Goal: Information Seeking & Learning: Learn about a topic

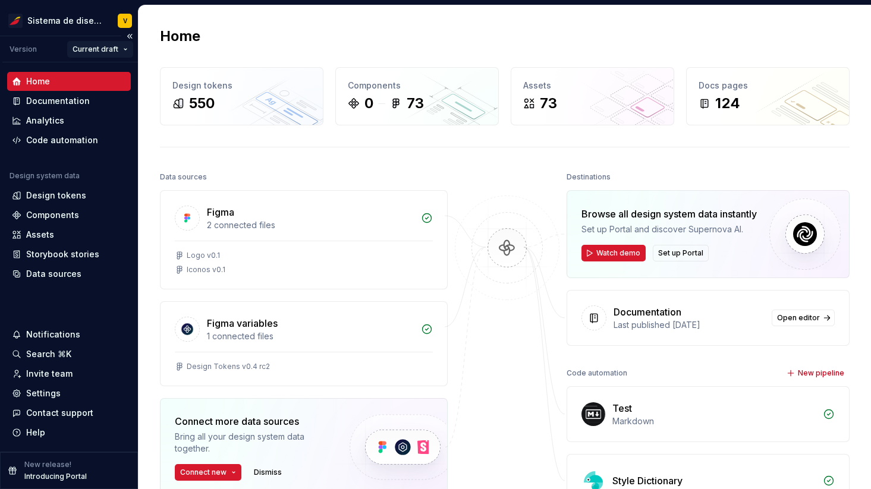
click at [117, 51] on html "Sistema de diseño Iberia V Version Current draft Home Documentation Analytics C…" at bounding box center [435, 244] width 871 height 489
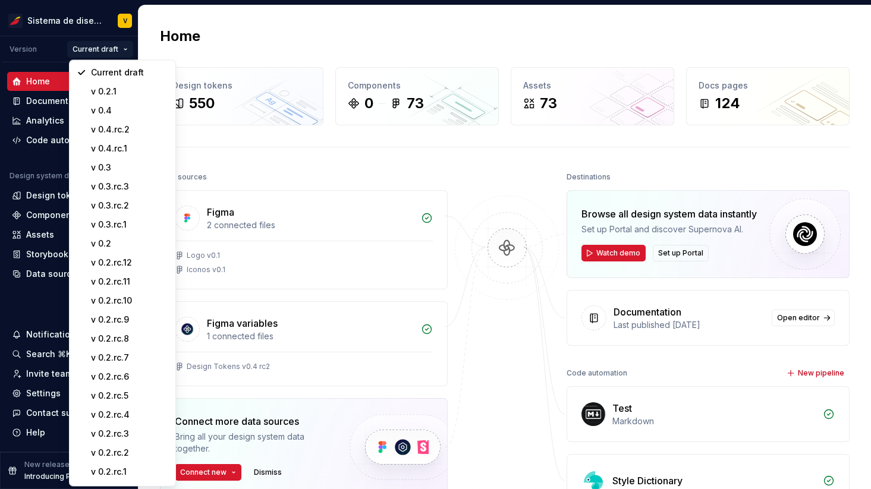
click at [213, 21] on html "Sistema de diseño Iberia V Version Current draft Home Documentation Analytics C…" at bounding box center [435, 244] width 871 height 489
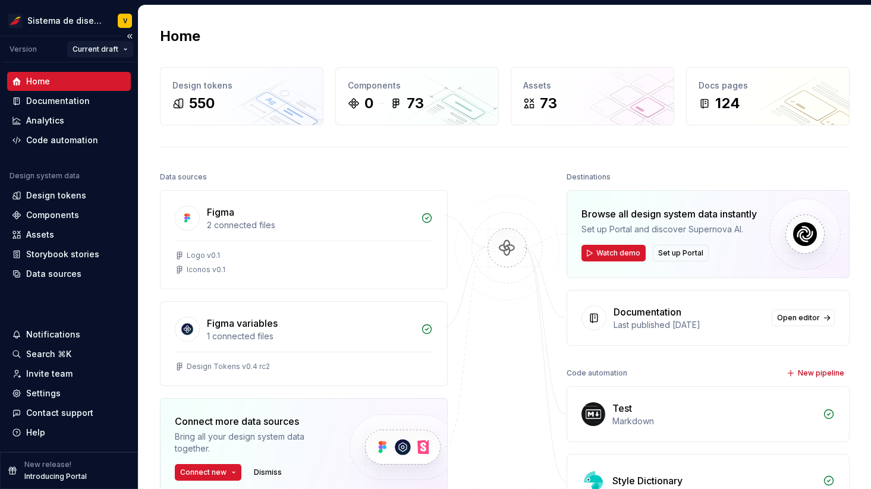
click at [116, 52] on html "Sistema de diseño Iberia V Version Current draft Home Documentation Analytics C…" at bounding box center [435, 244] width 871 height 489
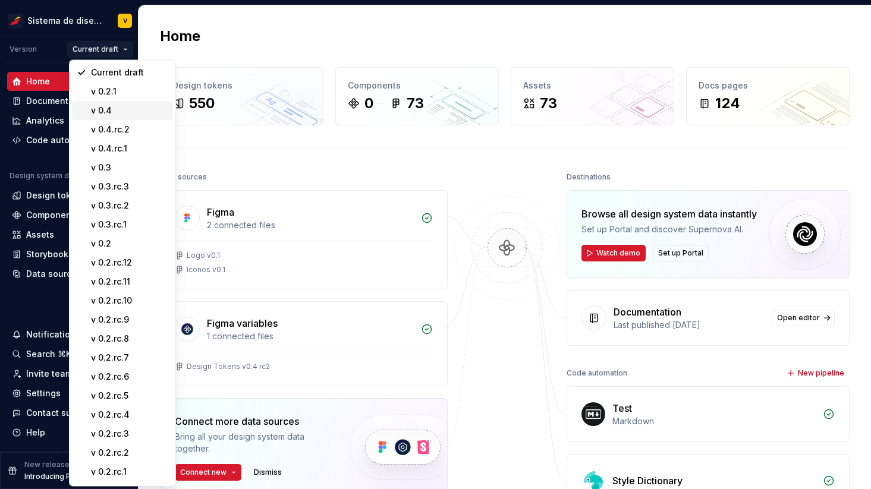
click at [123, 110] on div "v 0.4" at bounding box center [129, 111] width 77 height 12
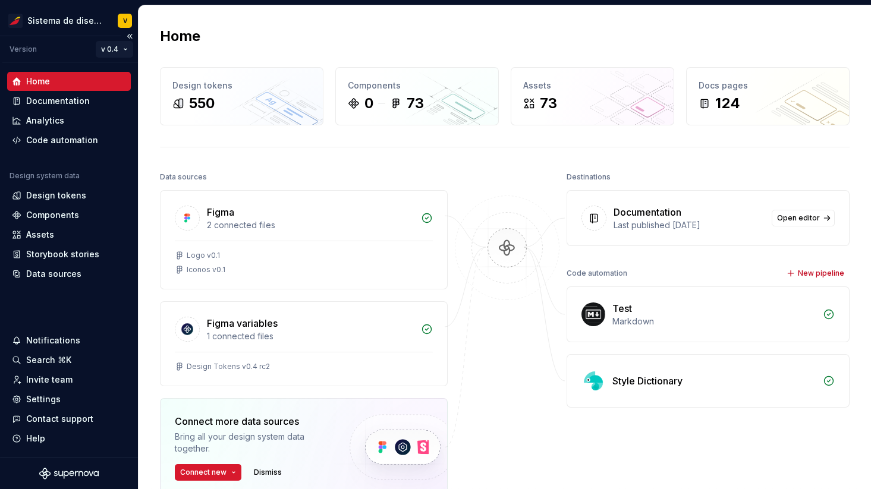
click at [109, 49] on html "Sistema de diseño Iberia V Version v 0.4 Home Documentation Analytics Code auto…" at bounding box center [435, 244] width 871 height 489
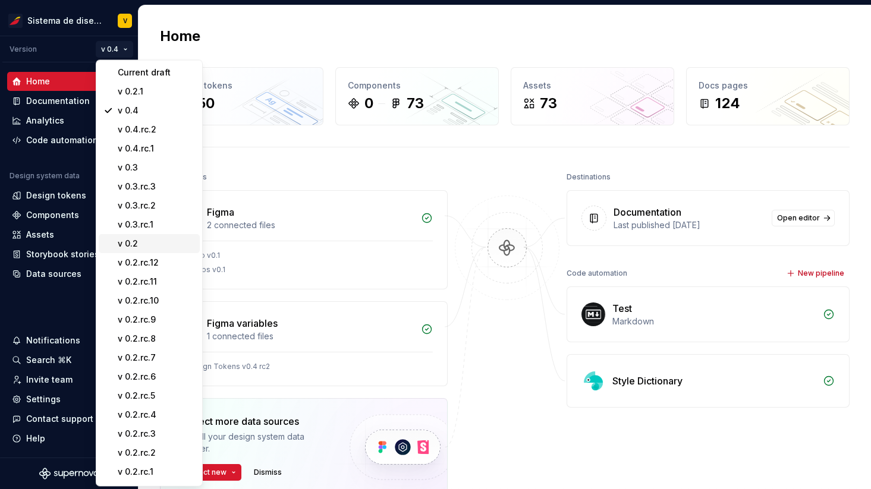
click at [141, 241] on div "v 0.2" at bounding box center [156, 244] width 77 height 12
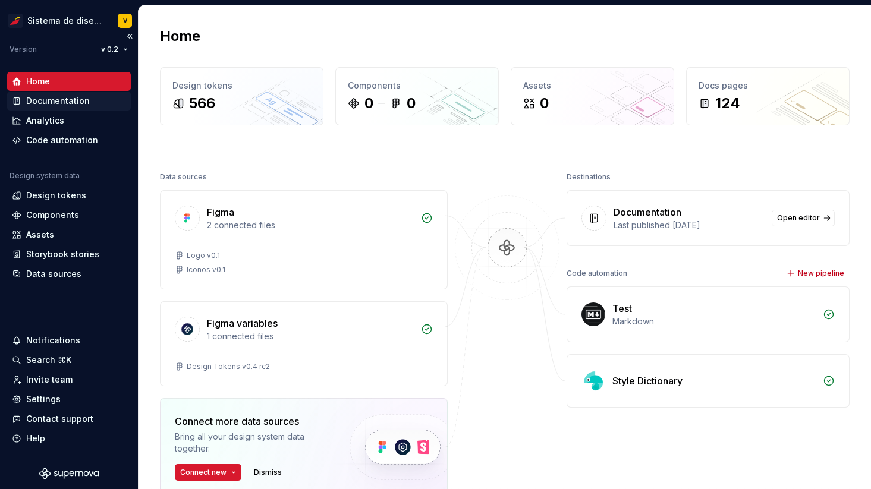
click at [61, 97] on div "Documentation" at bounding box center [58, 101] width 64 height 12
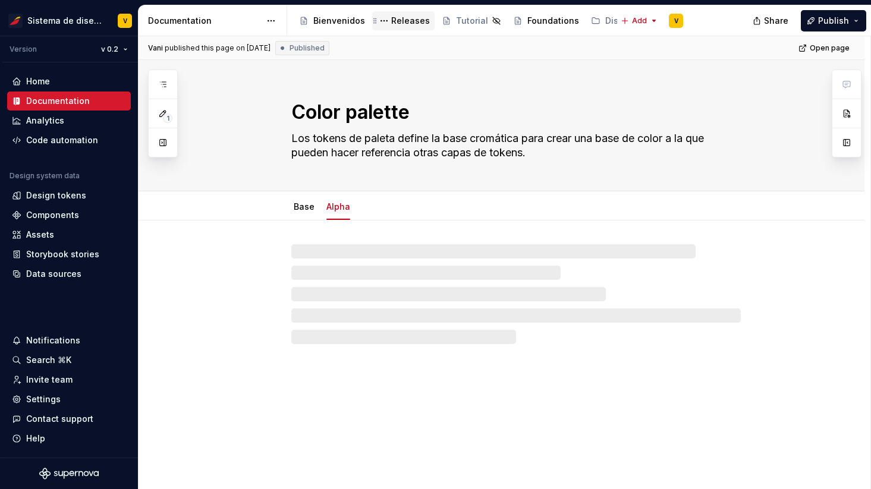
click at [400, 19] on div "Releases" at bounding box center [410, 21] width 39 height 12
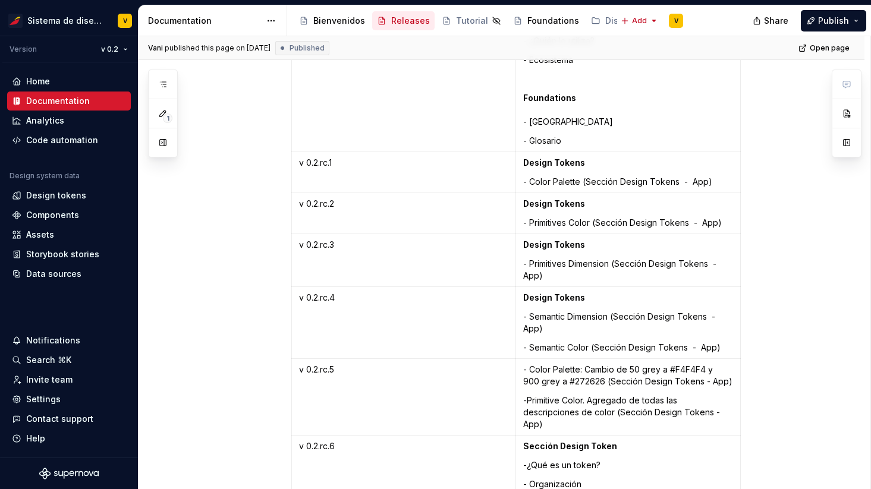
scroll to position [372, 0]
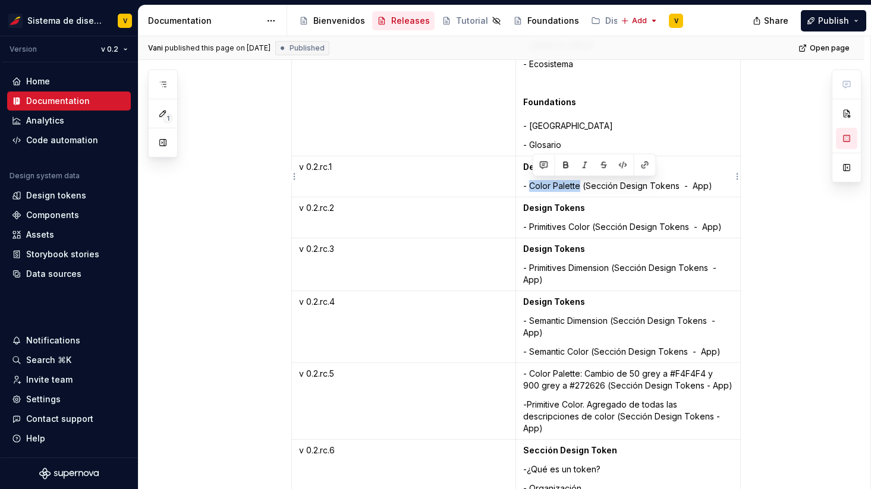
drag, startPoint x: 531, startPoint y: 183, endPoint x: 582, endPoint y: 183, distance: 50.5
click at [583, 184] on p "- Color Palette (Sección Design Tokens - App)" at bounding box center [628, 186] width 210 height 12
click at [531, 268] on p "- Primitives Dimension (Sección Design Tokens - App)" at bounding box center [628, 274] width 210 height 24
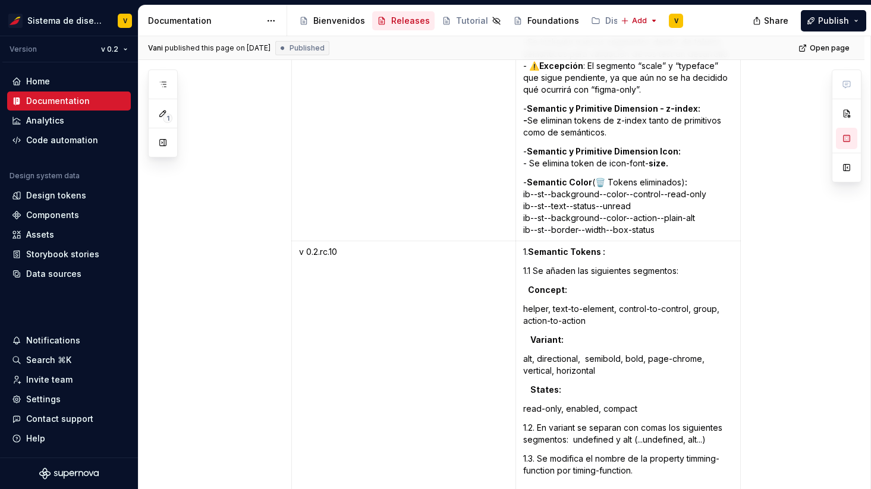
scroll to position [1723, 0]
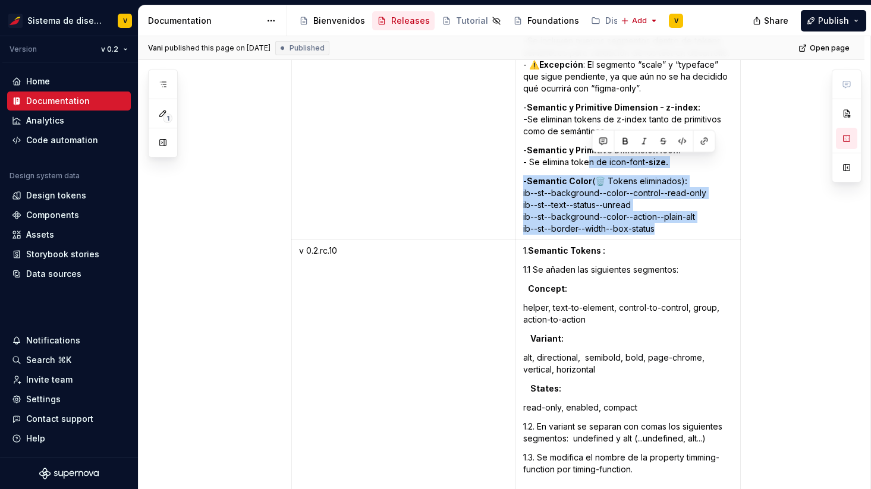
drag, startPoint x: 676, startPoint y: 229, endPoint x: 592, endPoint y: 161, distance: 108.5
click at [596, 185] on p "- Semantic Color (🗑️ Tokens eliminados) : ib--st--background--color--control--r…" at bounding box center [628, 204] width 210 height 59
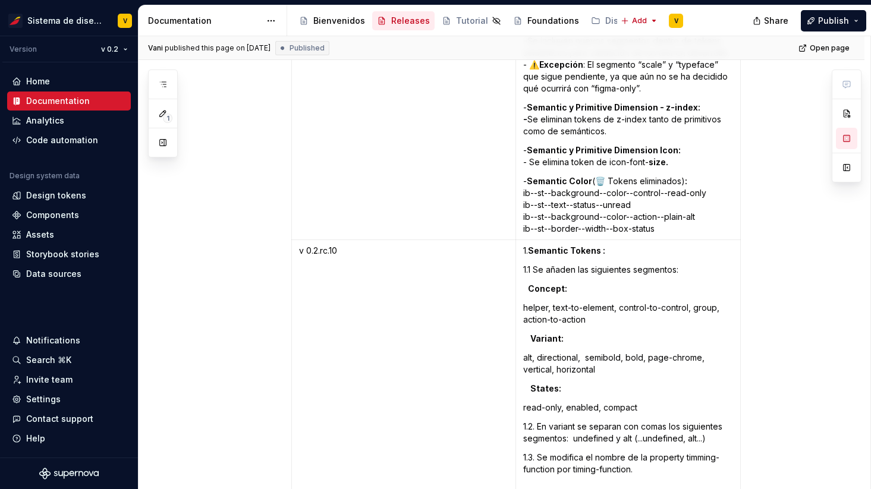
type textarea "*"
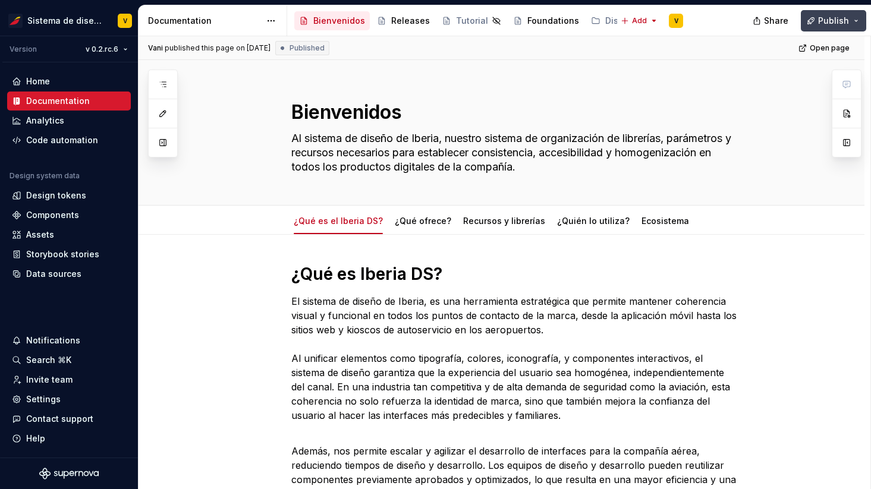
click at [822, 20] on span "Publish" at bounding box center [833, 21] width 31 height 12
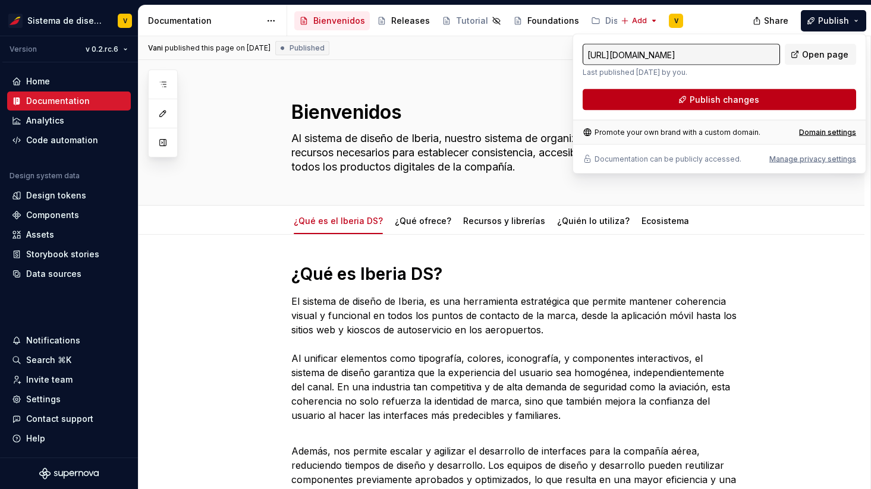
click at [735, 96] on span "Publish changes" at bounding box center [725, 100] width 70 height 12
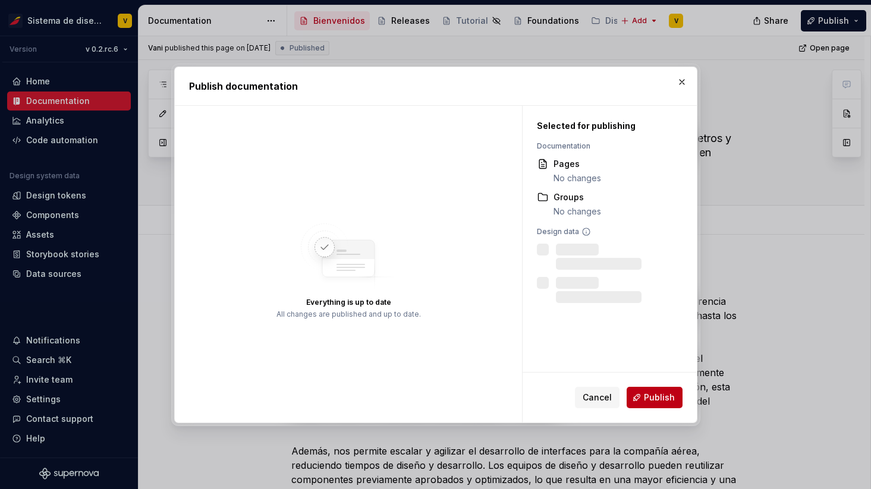
click at [644, 394] on button "Publish" at bounding box center [655, 397] width 56 height 21
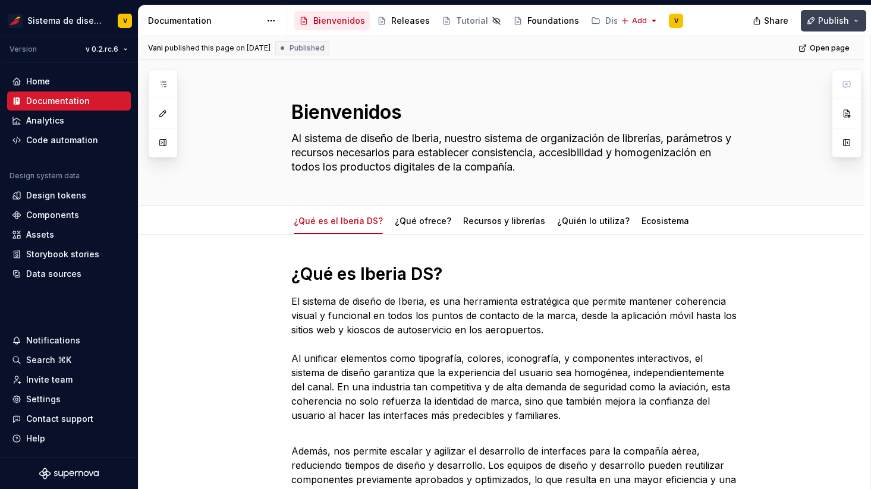
click at [822, 17] on span "Publish" at bounding box center [833, 21] width 31 height 12
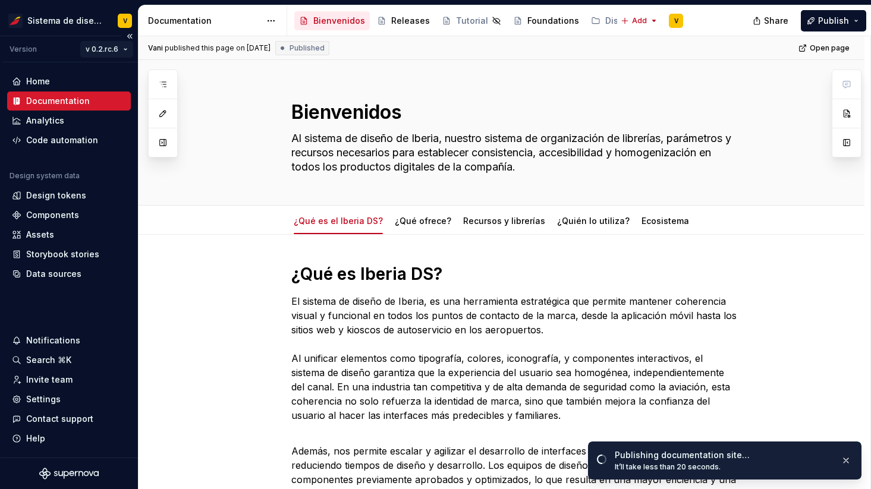
click at [108, 52] on html "Sistema de diseño Iberia V Version v 0.2.rc.6 Home Documentation Analytics Code…" at bounding box center [435, 244] width 871 height 489
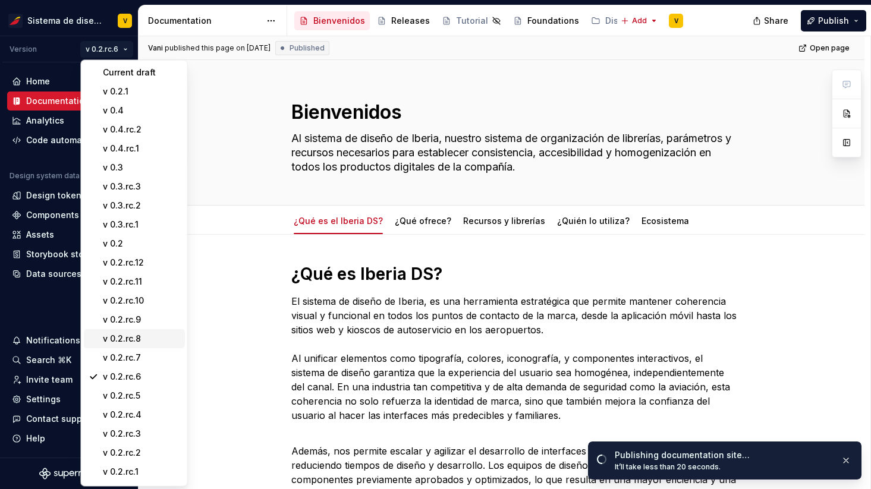
click at [127, 336] on div "v 0.2.rc.8" at bounding box center [141, 339] width 77 height 12
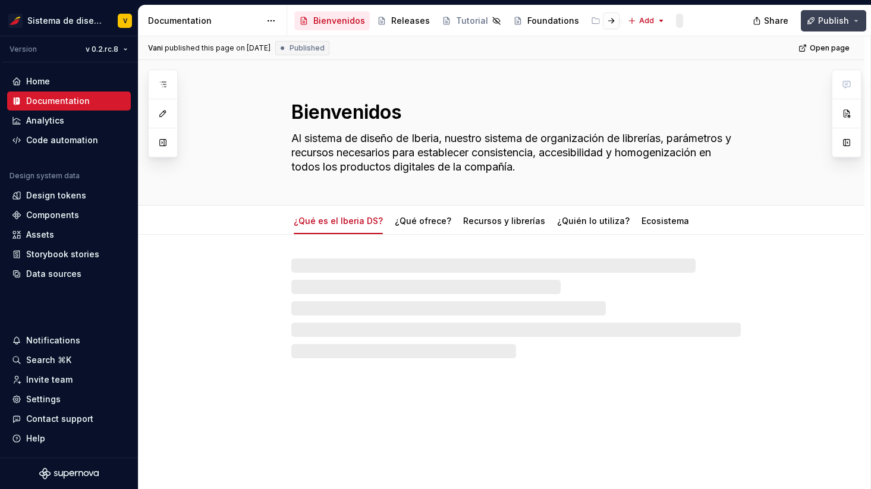
click at [811, 21] on button "Publish" at bounding box center [833, 20] width 65 height 21
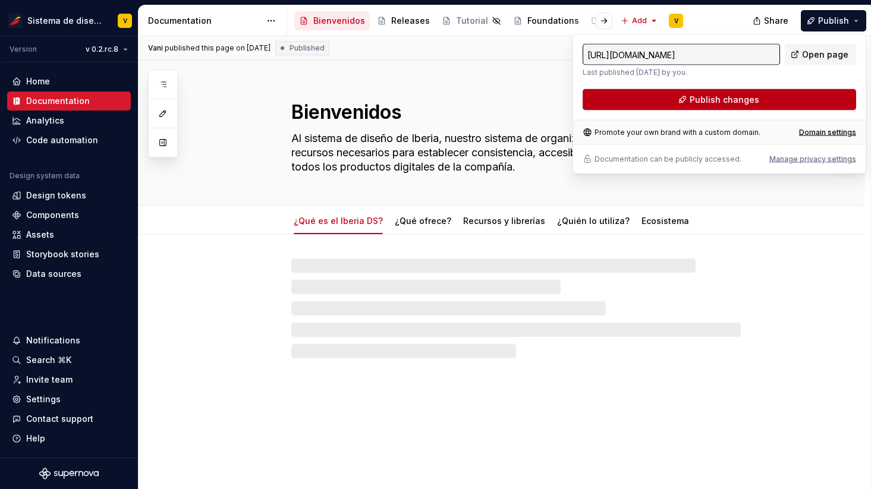
click at [706, 102] on span "Publish changes" at bounding box center [725, 100] width 70 height 12
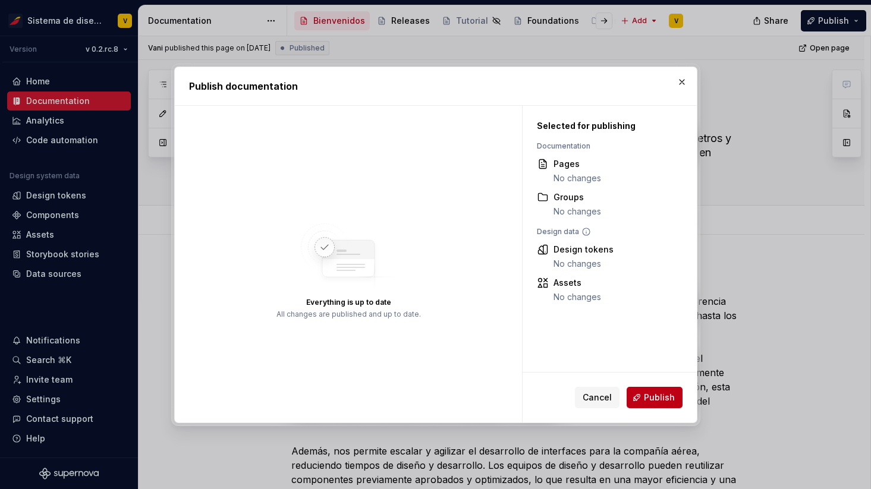
click at [639, 401] on button "Publish" at bounding box center [655, 397] width 56 height 21
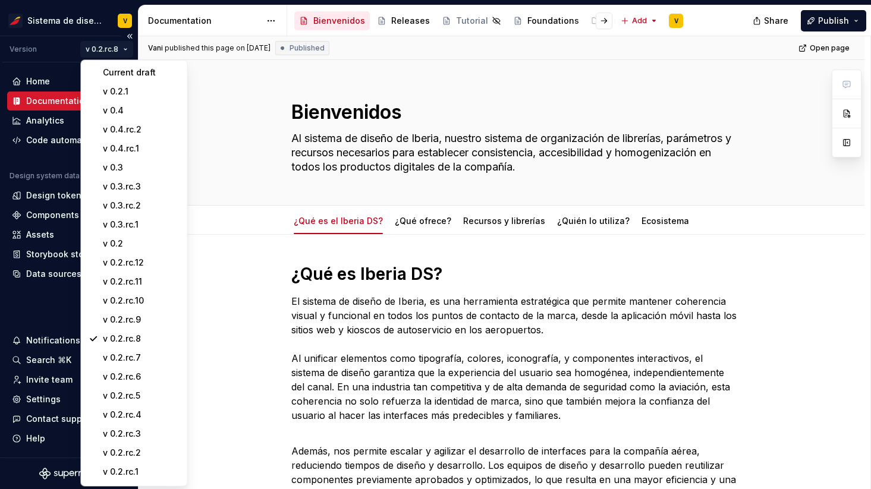
click at [109, 49] on html "Sistema de diseño Iberia V Version v 0.2.rc.8 Home Documentation Analytics Code…" at bounding box center [435, 244] width 871 height 489
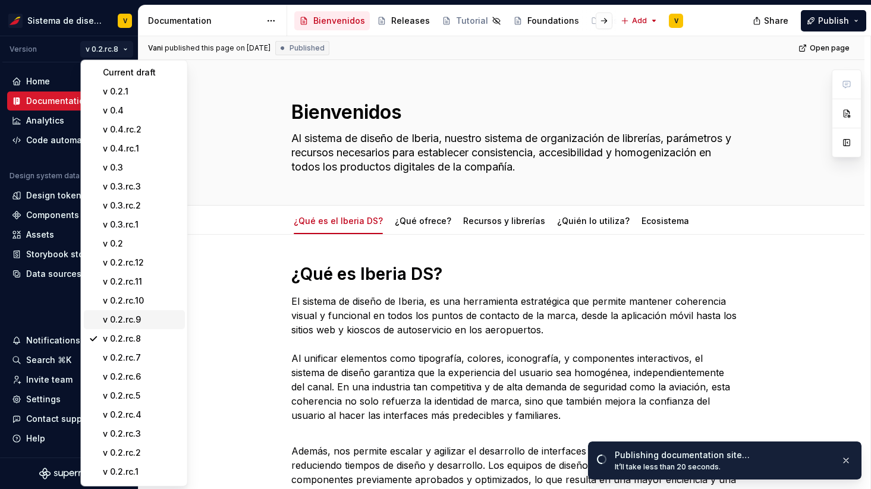
click at [131, 322] on div "v 0.2.rc.9" at bounding box center [141, 320] width 77 height 12
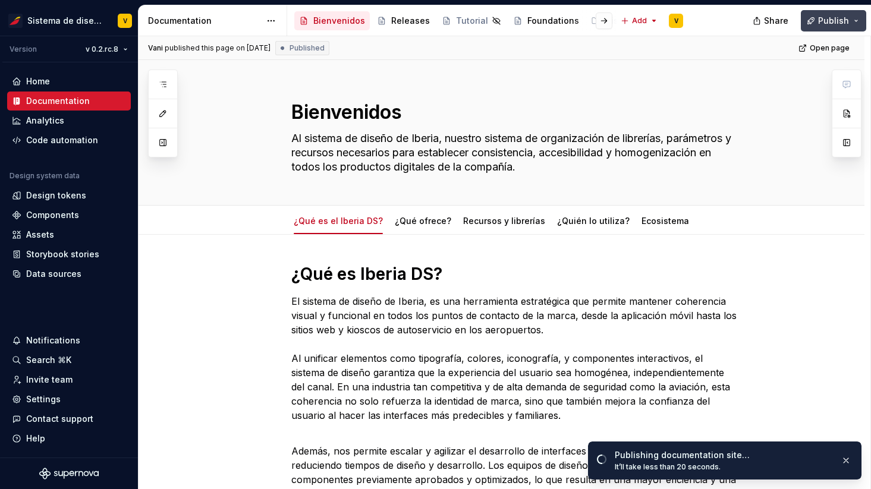
click at [829, 22] on span "Publish" at bounding box center [833, 21] width 31 height 12
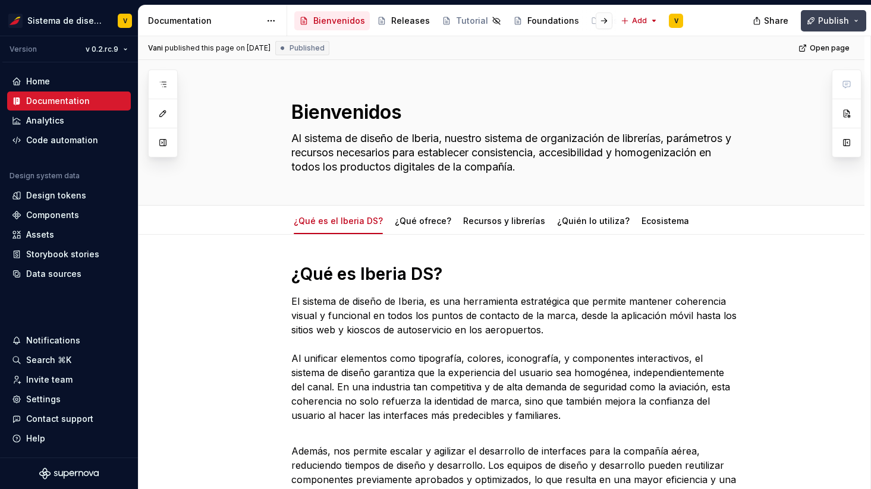
click at [818, 17] on button "Publish" at bounding box center [833, 20] width 65 height 21
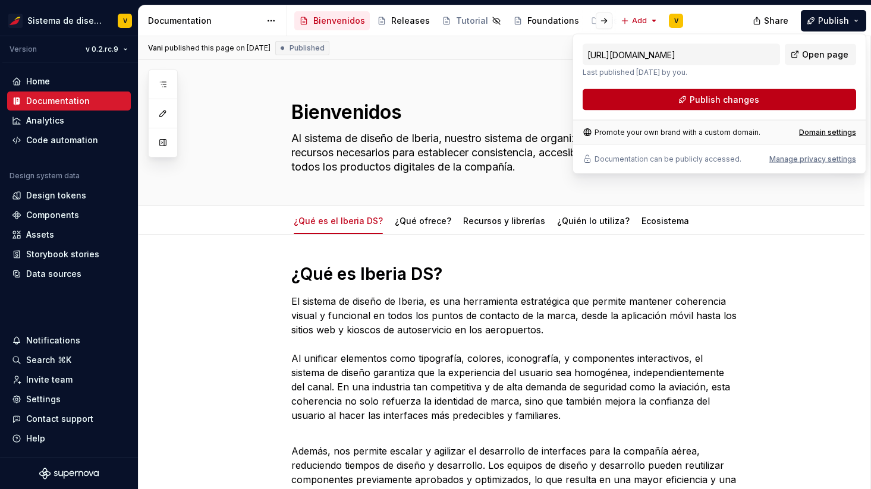
click at [701, 96] on span "Publish changes" at bounding box center [725, 100] width 70 height 12
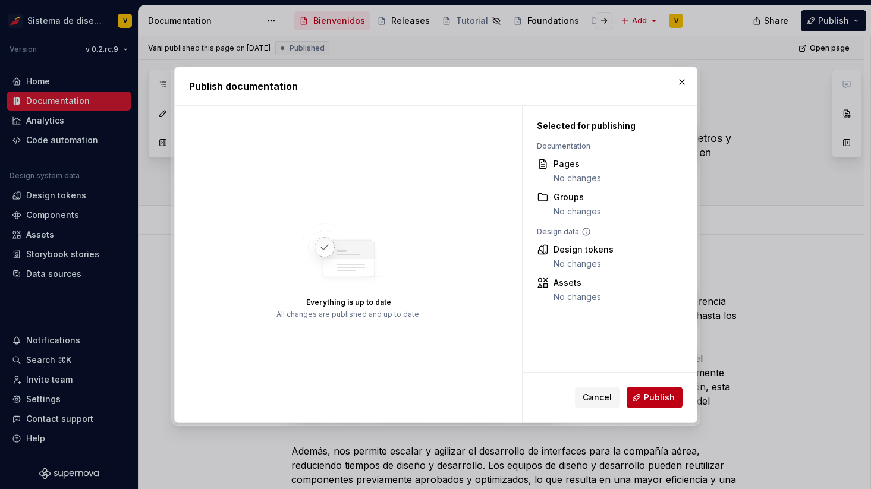
click at [644, 396] on button "Publish" at bounding box center [655, 397] width 56 height 21
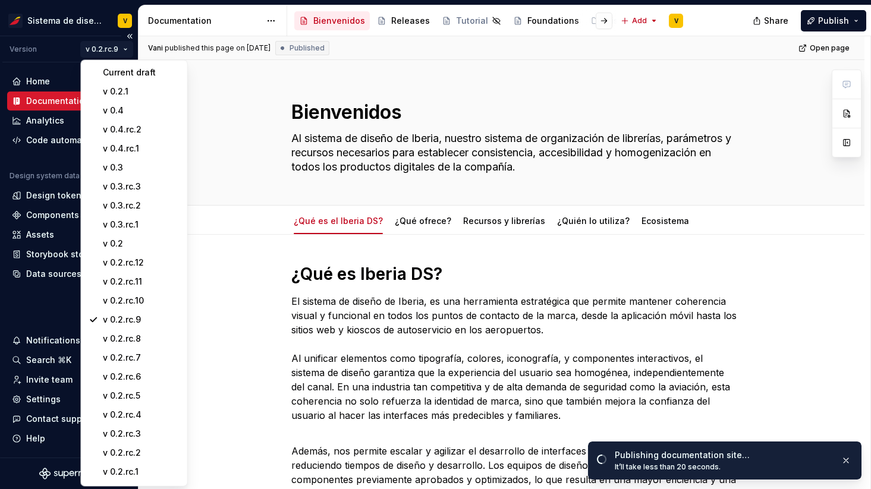
click at [102, 50] on html "Sistema de diseño Iberia V Version v 0.2.rc.9 Home Documentation Analytics Code…" at bounding box center [435, 244] width 871 height 489
click at [126, 294] on div "v 0.2.rc.10" at bounding box center [134, 300] width 101 height 19
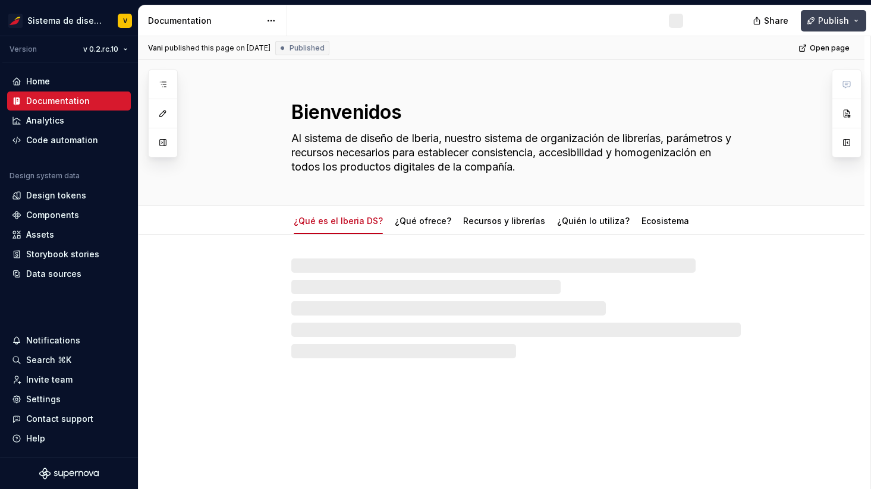
click at [822, 18] on span "Publish" at bounding box center [833, 21] width 31 height 12
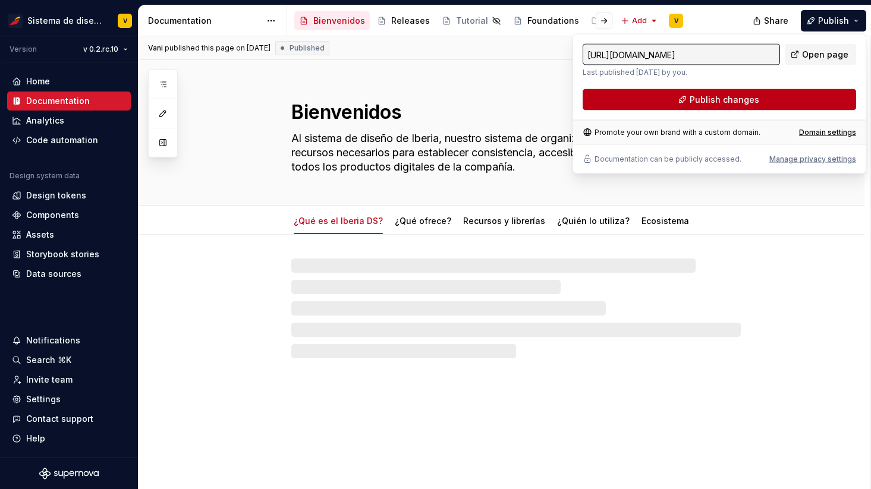
click at [701, 95] on span "Publish changes" at bounding box center [725, 100] width 70 height 12
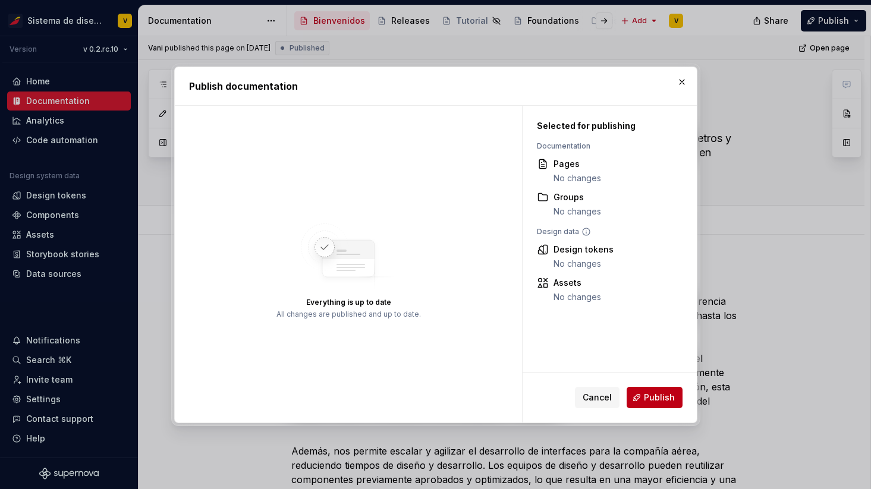
click at [644, 392] on button "Publish" at bounding box center [655, 397] width 56 height 21
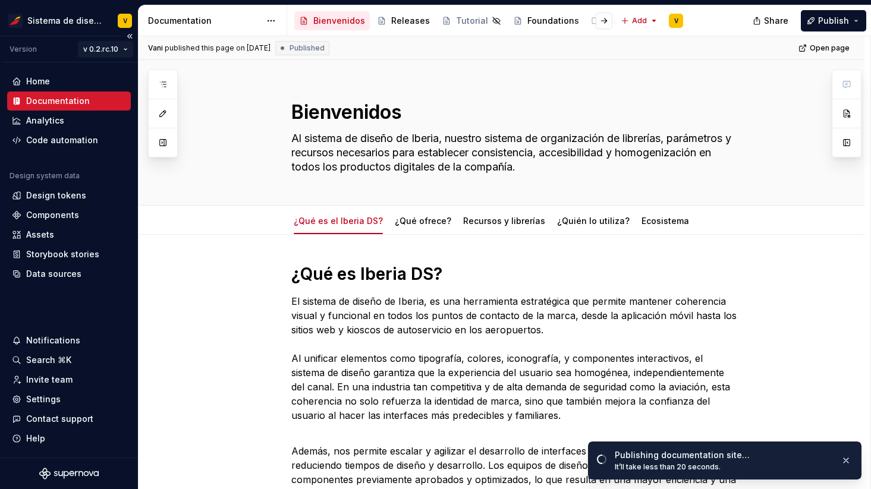
click at [106, 48] on html "Sistema de diseño Iberia V Version v 0.2.rc.10 Home Documentation Analytics Cod…" at bounding box center [435, 244] width 871 height 489
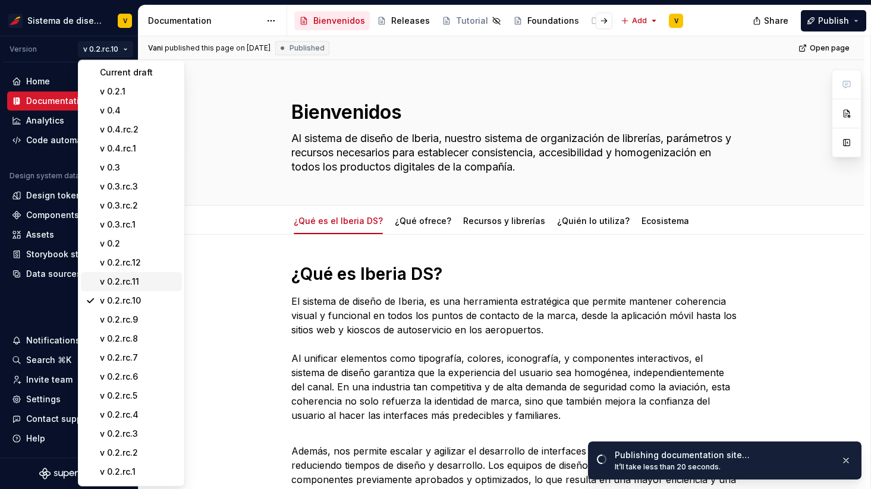
click at [124, 283] on div "v 0.2.rc.11" at bounding box center [138, 282] width 77 height 12
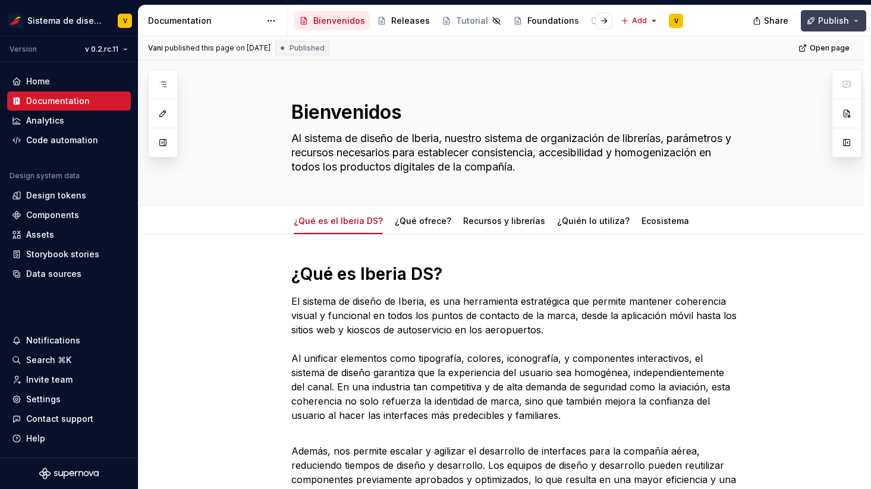
click at [823, 21] on span "Publish" at bounding box center [833, 21] width 31 height 12
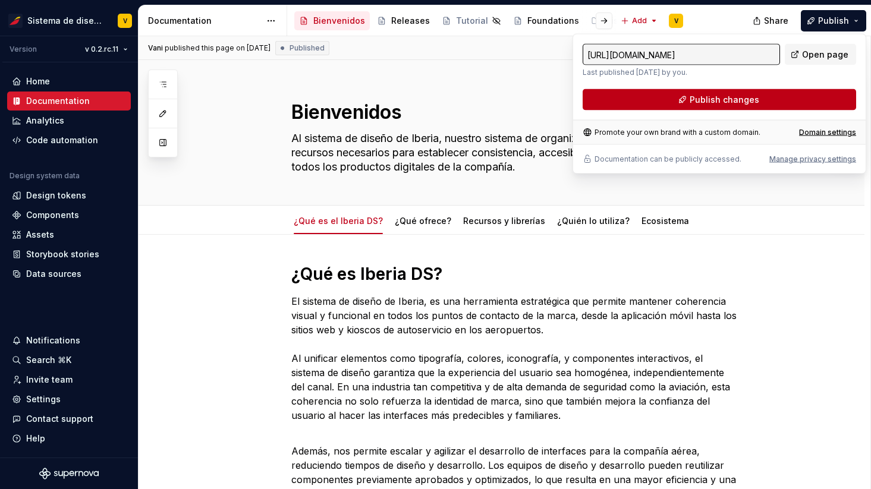
click at [703, 99] on span "Publish changes" at bounding box center [725, 100] width 70 height 12
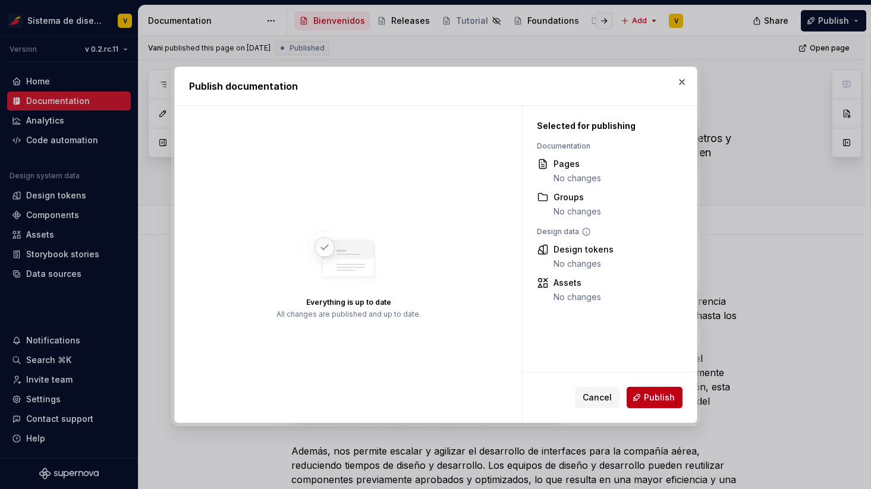
click at [647, 397] on span "Publish" at bounding box center [659, 398] width 31 height 12
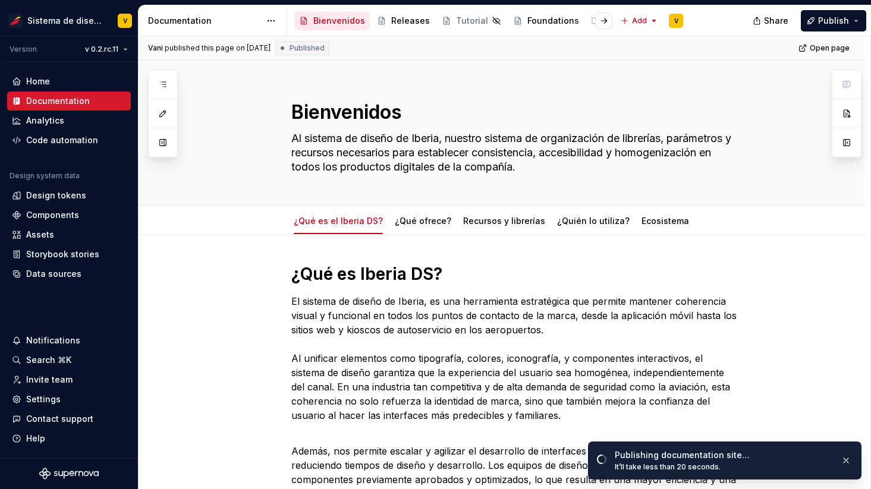
type textarea "*"
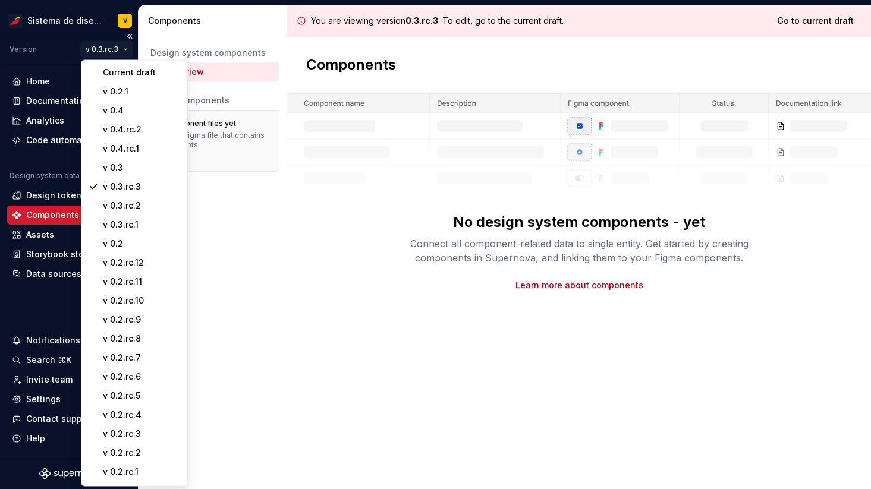
click at [95, 52] on html "Sistema de diseño Iberia V Version v 0.3.rc.3 Home Documentation Analytics Code…" at bounding box center [435, 244] width 871 height 489
click at [121, 108] on div "v 0.4" at bounding box center [141, 111] width 77 height 12
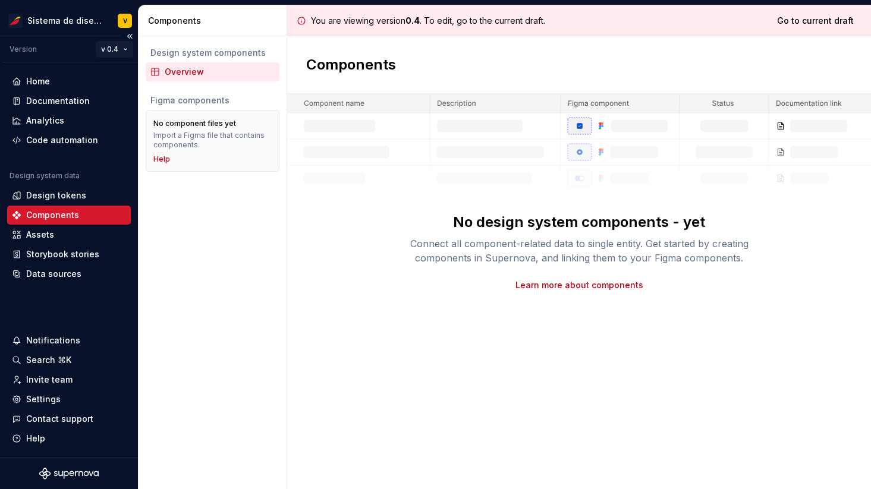
click at [113, 52] on html "Sistema de diseño Iberia V Version v 0.4 Home Documentation Analytics Code auto…" at bounding box center [435, 244] width 871 height 489
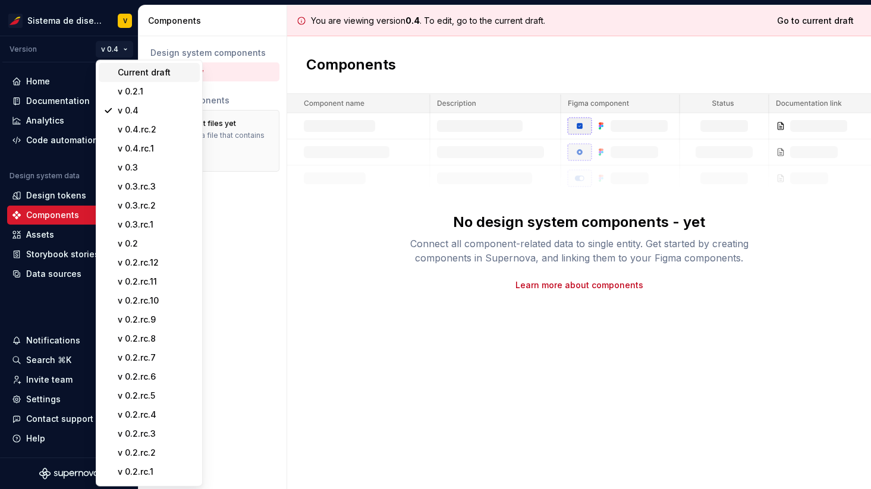
click at [135, 72] on div "Current draft" at bounding box center [156, 73] width 77 height 12
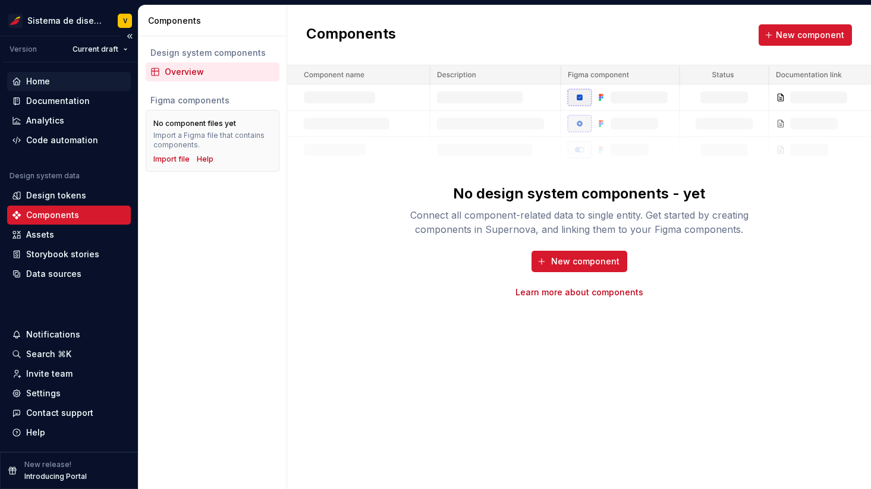
click at [68, 82] on div "Home" at bounding box center [69, 81] width 114 height 12
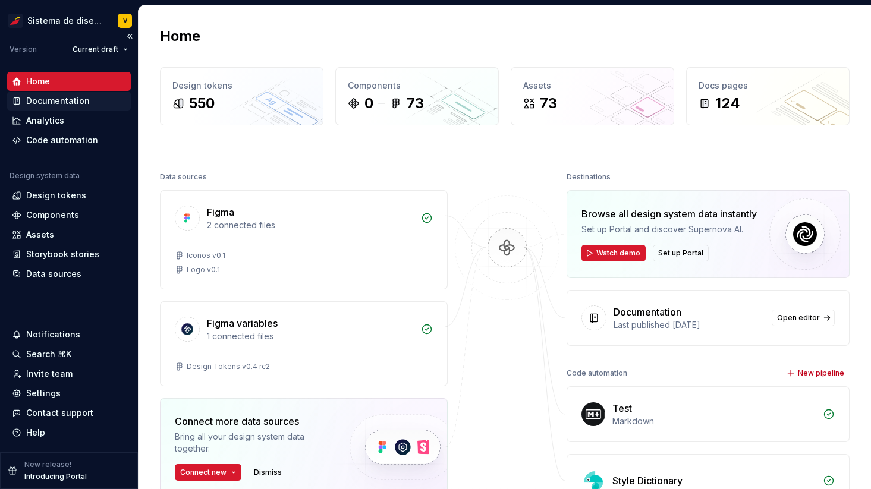
click at [85, 99] on div "Documentation" at bounding box center [58, 101] width 64 height 12
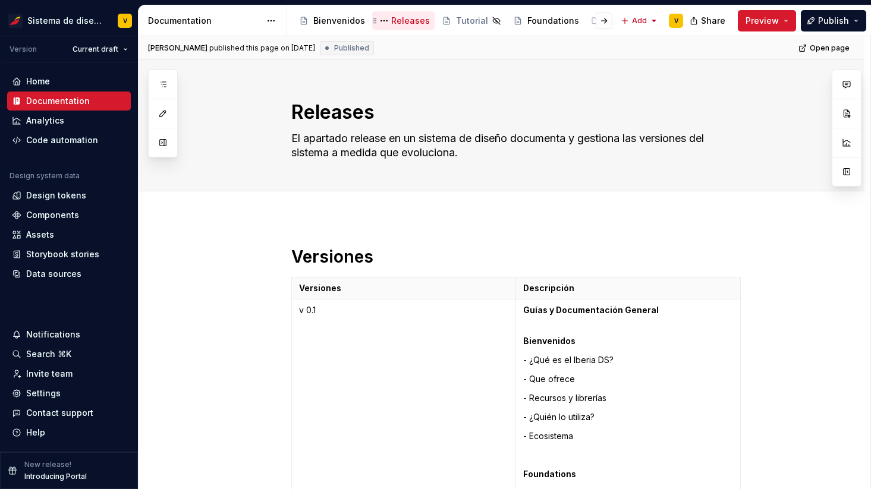
click at [402, 17] on div "Releases" at bounding box center [410, 21] width 39 height 12
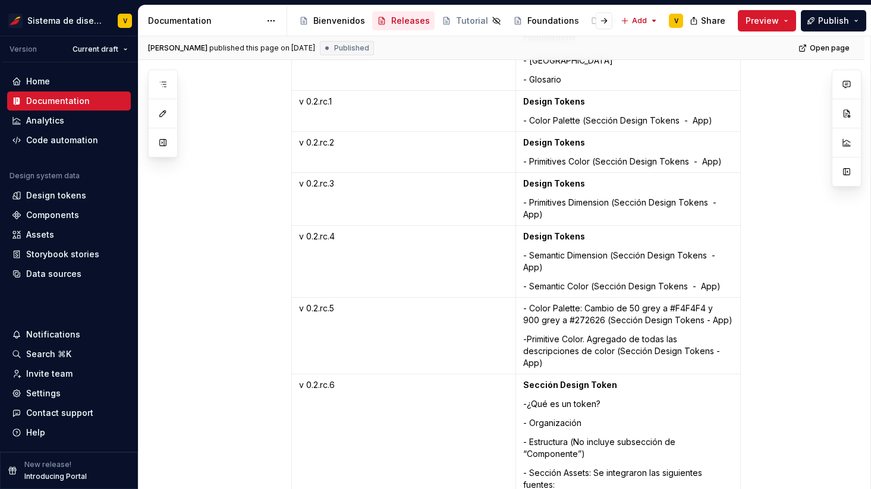
scroll to position [431, 0]
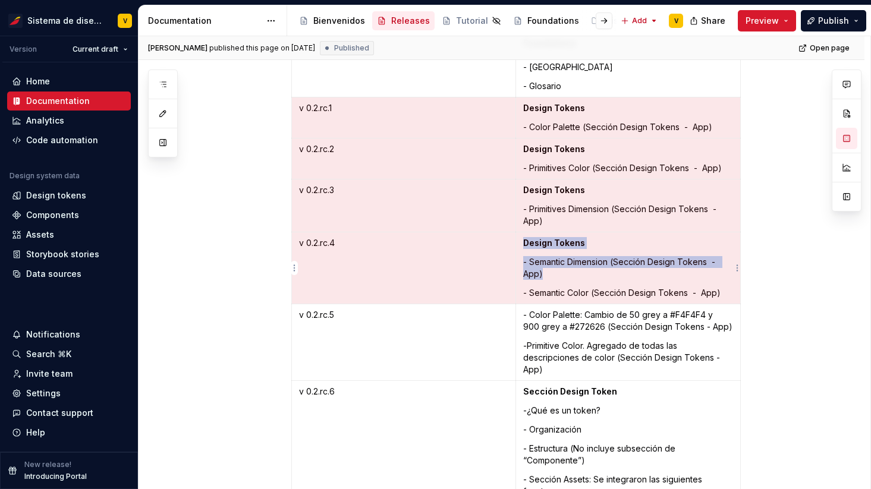
drag, startPoint x: 303, startPoint y: 106, endPoint x: 564, endPoint y: 283, distance: 315.1
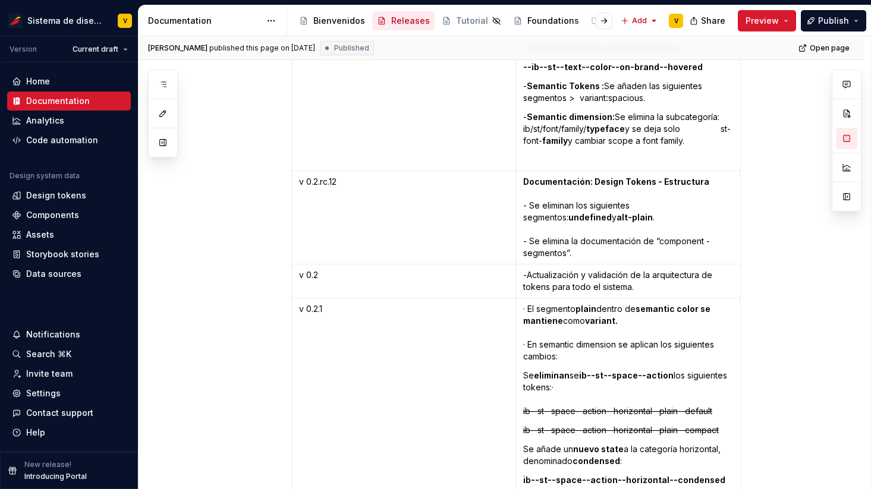
scroll to position [2419, 0]
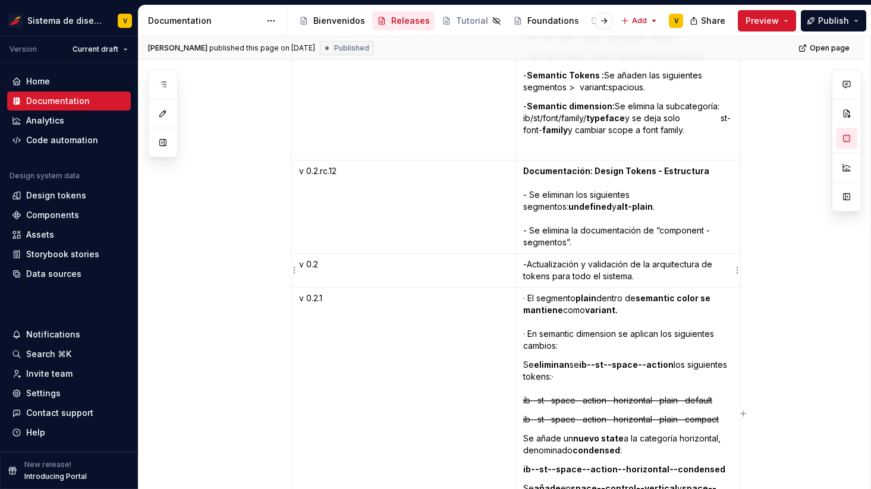
click at [578, 275] on p "-Actualización y validación de la arquitectura de tokens para todo el sistema." at bounding box center [628, 271] width 210 height 24
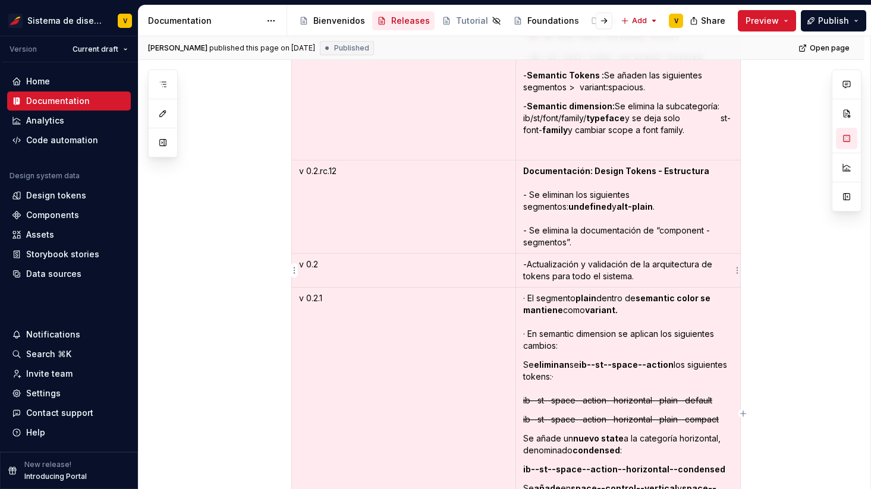
click at [572, 270] on p "-Actualización y validación de la arquitectura de tokens para todo el sistema." at bounding box center [628, 271] width 210 height 24
click at [563, 319] on p "· El segmento plain dentro de semantic color se mantiene como variant. · En sem…" at bounding box center [628, 321] width 210 height 59
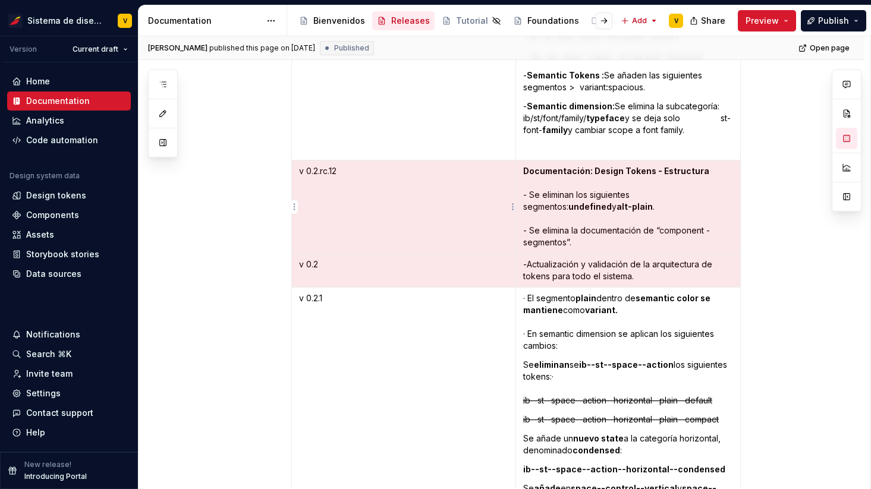
drag, startPoint x: 570, startPoint y: 276, endPoint x: 482, endPoint y: 226, distance: 101.4
click at [481, 226] on tbody "Versiones Descripción v 0.1 Guías y Documentación General Bienvenidos - ¿Qué es…" at bounding box center [515, 426] width 449 height 5136
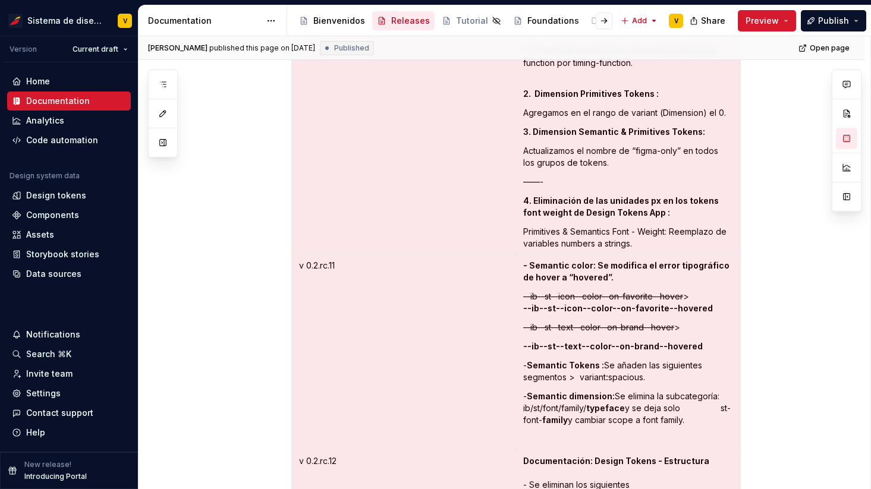
click at [481, 226] on td "v 0.2.rc.10" at bounding box center [403, 44] width 224 height 421
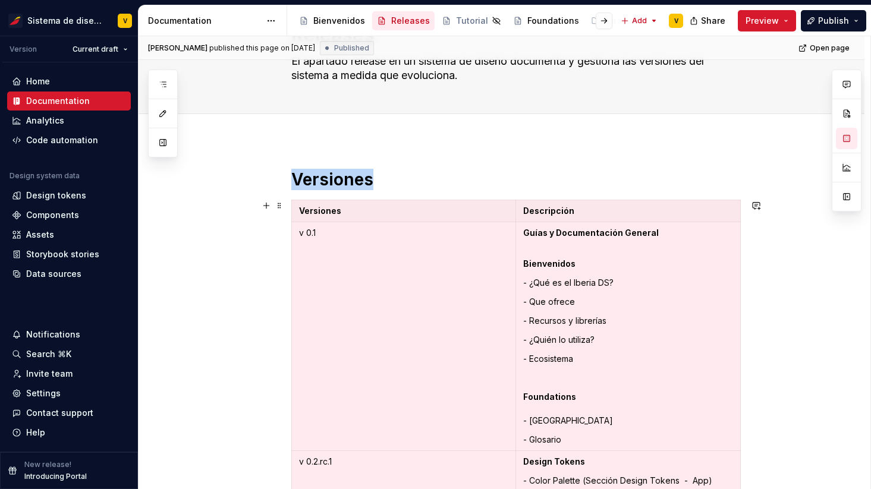
scroll to position [77, 0]
click at [462, 287] on td "v 0.1" at bounding box center [403, 337] width 224 height 229
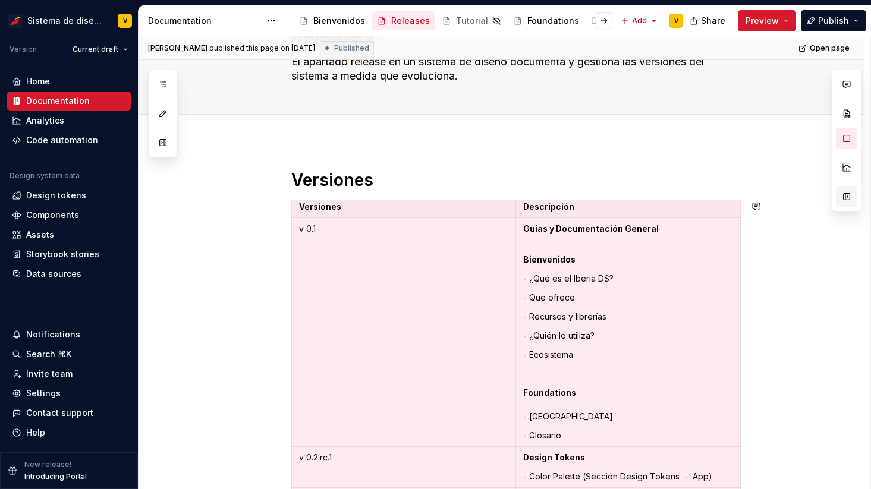
type textarea "*"
